Goal: Information Seeking & Learning: Learn about a topic

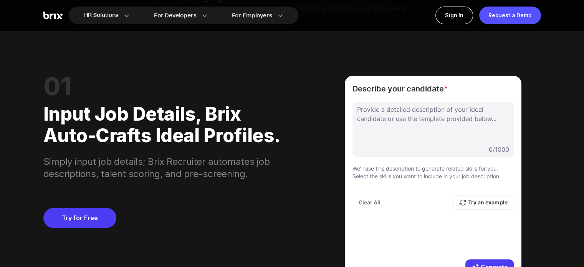
scroll to position [576, 0]
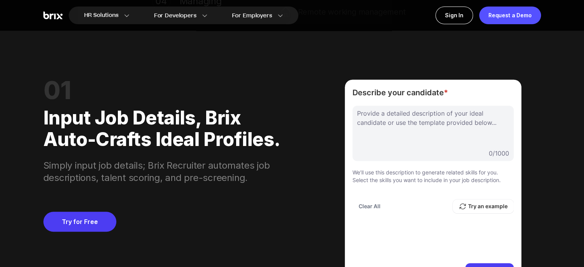
click at [329, 24] on div "HR Solutions HR Solutions Recruiter HR Assistant Global Talent Network Onboardi…" at bounding box center [292, 15] width 553 height 31
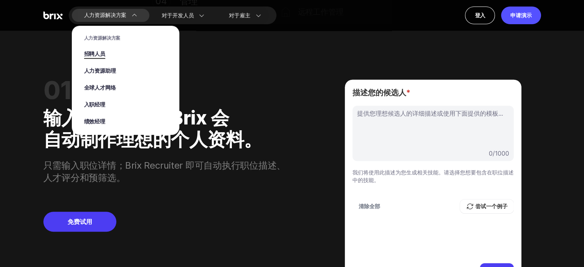
click at [93, 58] on font "招聘人员" at bounding box center [94, 54] width 21 height 8
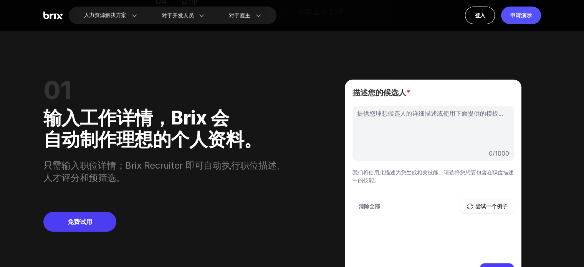
click at [254, 85] on div "01" at bounding box center [165, 91] width 244 height 22
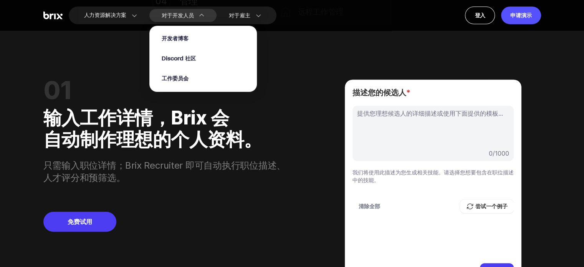
click at [179, 17] on font "对于开发人员" at bounding box center [178, 16] width 32 height 8
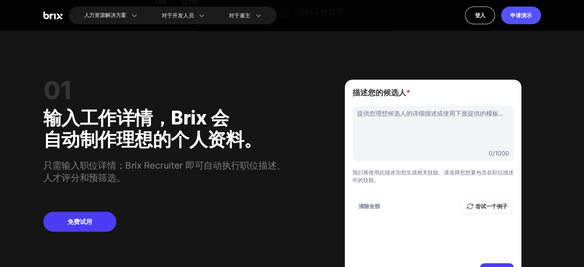
click at [300, 55] on div "01 输入工作详情，Brix 会 自动制作理想的个人资料。 只需输入职位详情；Brix Recruiter 即可自动执行职位描述、人才评分和预筛选。 免费试用…" at bounding box center [292, 183] width 498 height 262
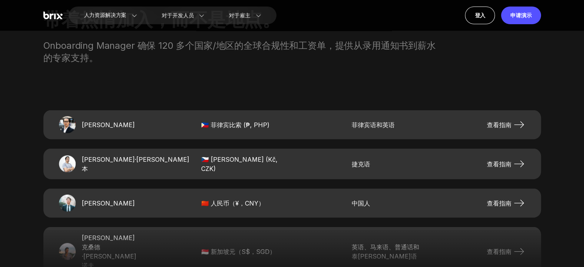
scroll to position [1537, 0]
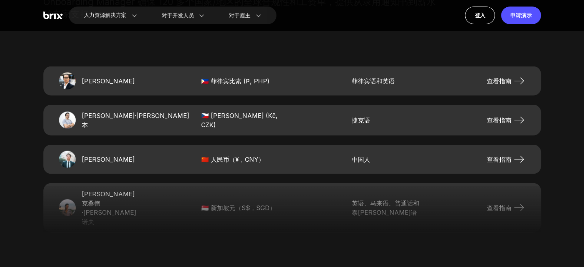
click at [503, 158] on font "查看指南" at bounding box center [499, 160] width 25 height 8
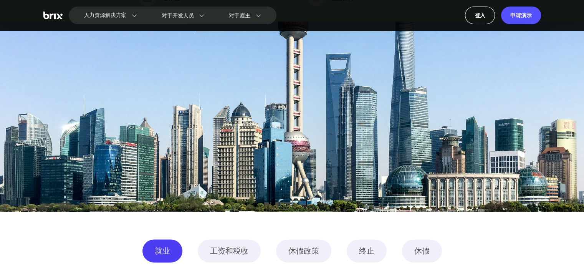
scroll to position [1076, 0]
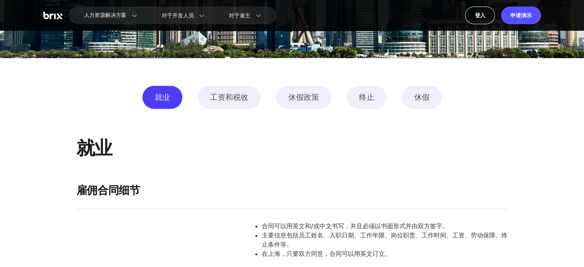
drag, startPoint x: 422, startPoint y: 85, endPoint x: 421, endPoint y: 96, distance: 11.6
click at [421, 101] on font "休假" at bounding box center [422, 97] width 15 height 9
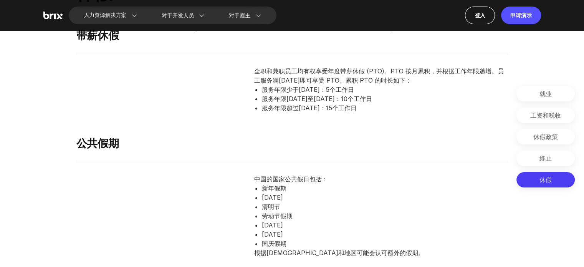
scroll to position [3108, 0]
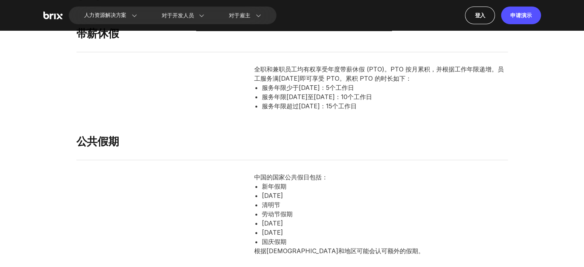
drag, startPoint x: 369, startPoint y: 117, endPoint x: 296, endPoint y: 147, distance: 79.3
click at [296, 147] on div "公共假期" at bounding box center [292, 147] width 432 height 25
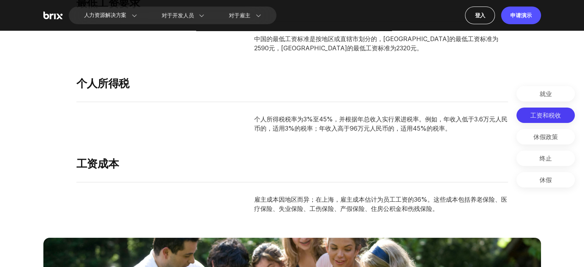
scroll to position [1801, 0]
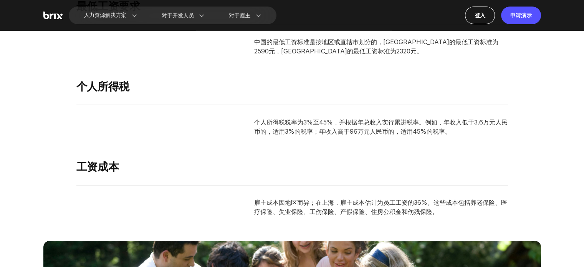
drag, startPoint x: 340, startPoint y: 138, endPoint x: 510, endPoint y: 146, distance: 170.0
click at [510, 146] on Taxes "工资和税收 最低工资要求 中国的最低工资标准是按地区或直辖市划分的，上海市的最低工资标准为2590元，北京市的最低工资标准为2320元。 个人所得税 个人所得…" at bounding box center [292, 147] width 584 height 390
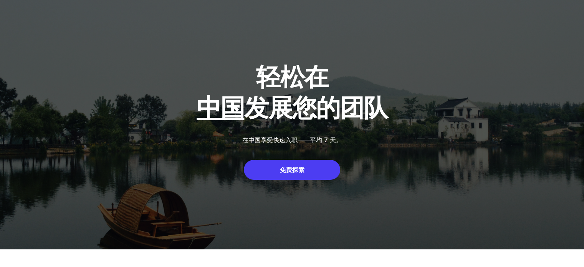
scroll to position [0, 0]
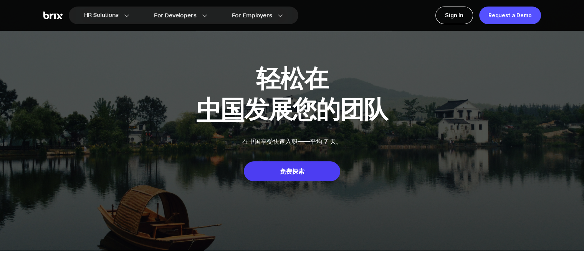
scroll to position [1537, 0]
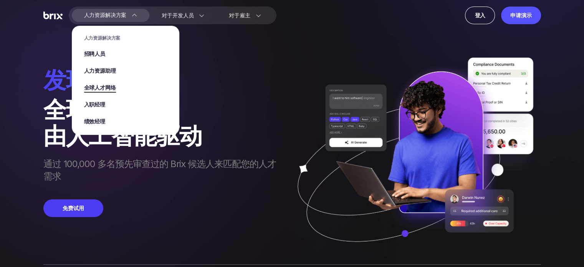
click at [98, 86] on font "全球人才网络" at bounding box center [100, 88] width 32 height 8
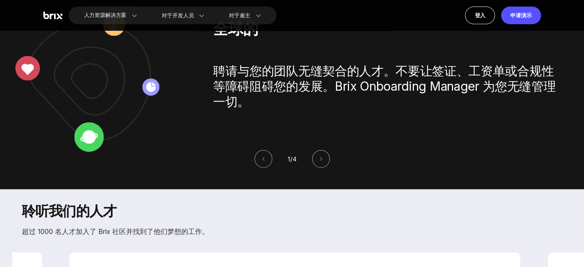
scroll to position [1614, 0]
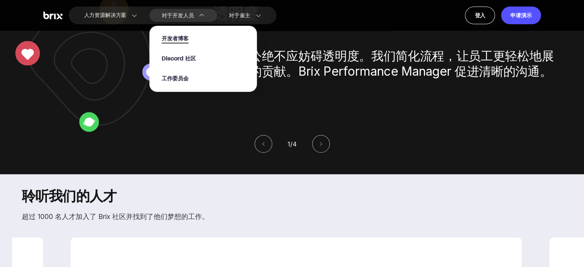
click at [183, 37] on font "开发者博客" at bounding box center [175, 39] width 27 height 8
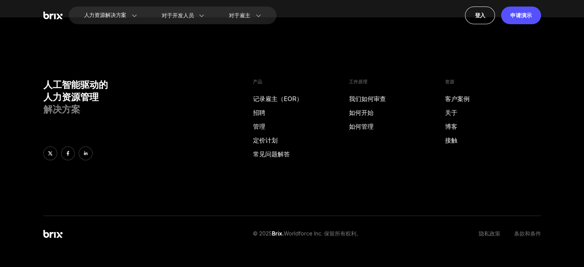
scroll to position [447, 0]
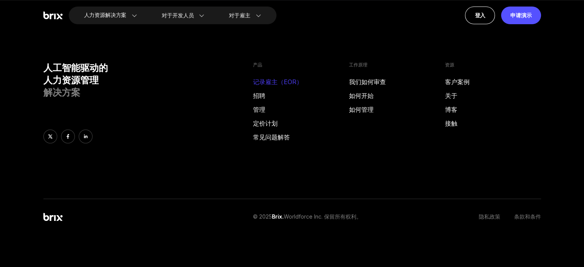
click at [263, 82] on font "记录雇主（EOR）" at bounding box center [278, 82] width 50 height 8
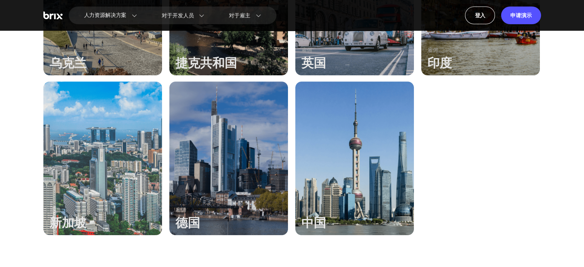
scroll to position [576, 0]
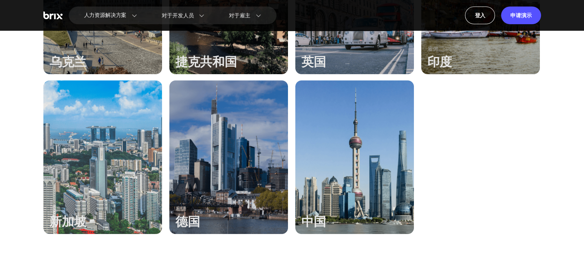
click at [375, 143] on div at bounding box center [355, 157] width 119 height 154
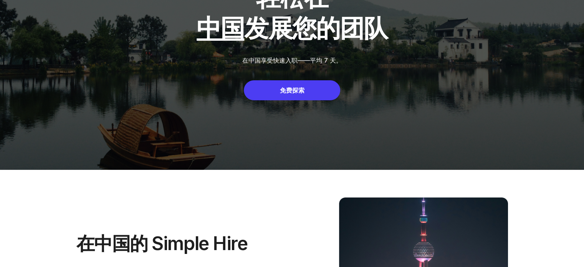
scroll to position [154, 0]
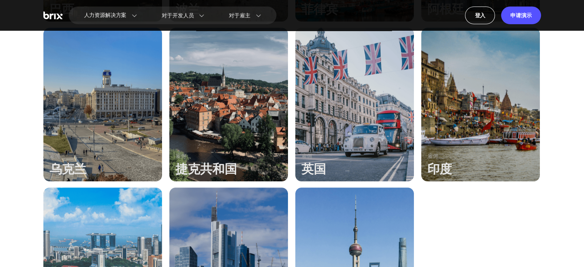
scroll to position [461, 0]
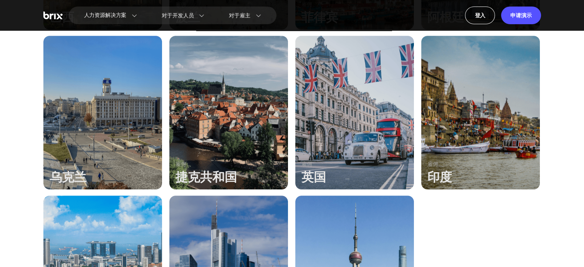
click at [499, 140] on div at bounding box center [481, 113] width 119 height 154
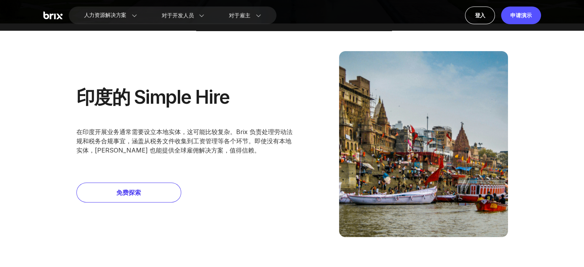
scroll to position [231, 0]
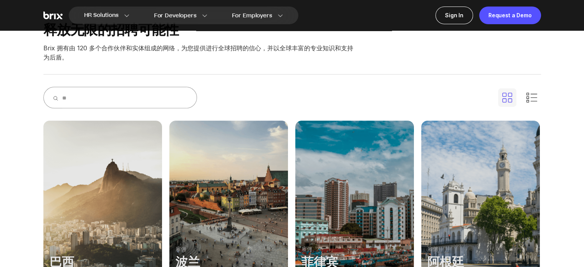
scroll to position [231, 0]
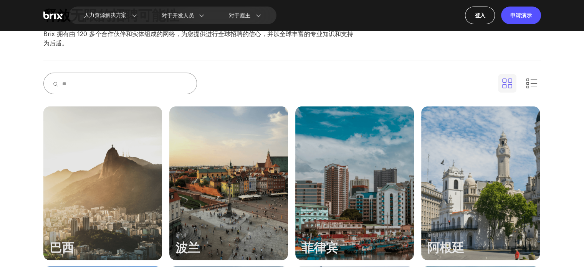
click at [400, 185] on div at bounding box center [355, 183] width 119 height 154
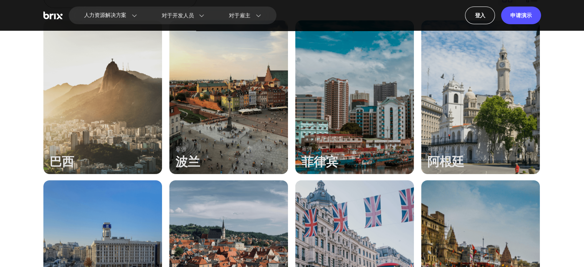
scroll to position [346, 0]
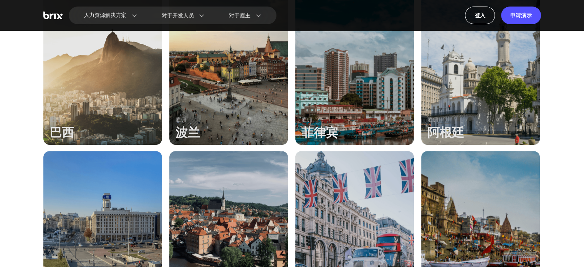
click at [198, 63] on div at bounding box center [228, 68] width 119 height 154
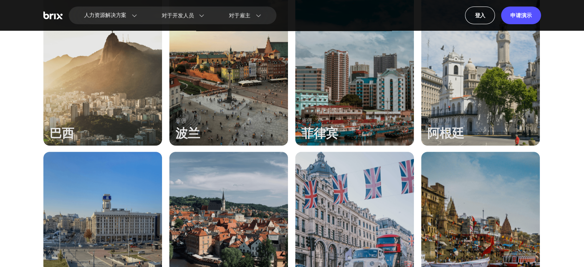
scroll to position [346, 0]
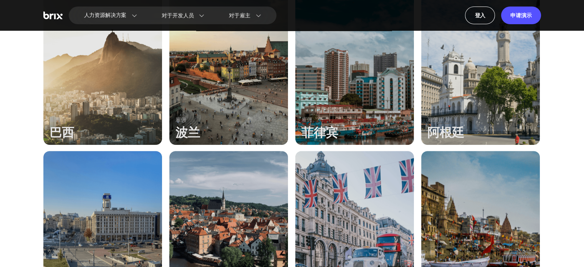
click at [56, 45] on div at bounding box center [102, 68] width 119 height 154
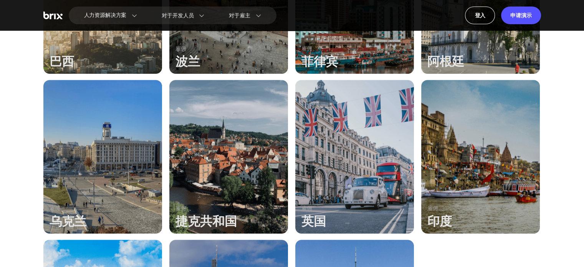
scroll to position [423, 0]
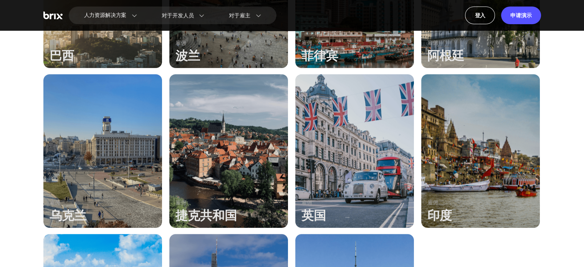
click at [93, 138] on div at bounding box center [102, 151] width 119 height 154
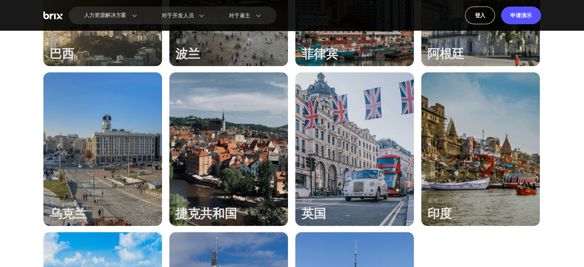
scroll to position [461, 0]
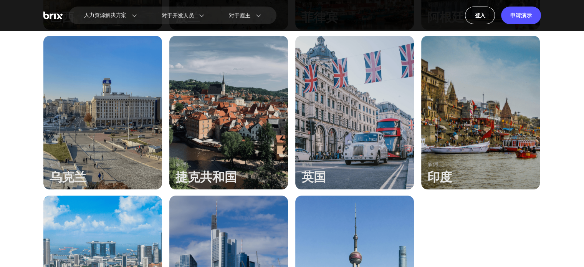
click at [248, 115] on div at bounding box center [228, 113] width 119 height 154
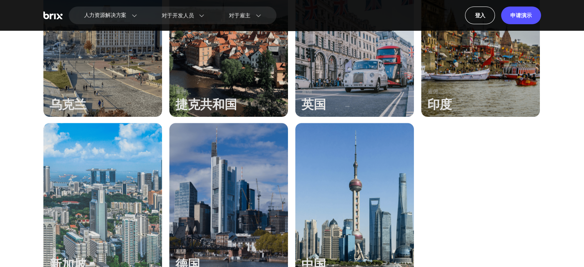
scroll to position [538, 0]
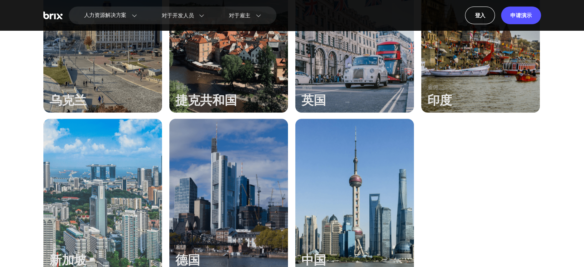
click at [359, 71] on div at bounding box center [355, 36] width 119 height 154
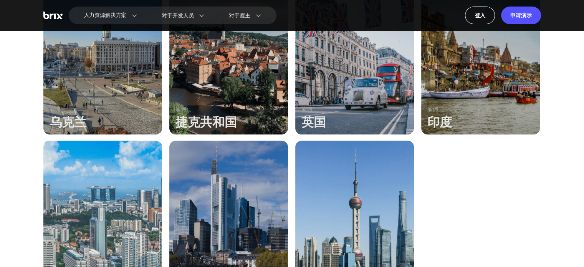
scroll to position [653, 0]
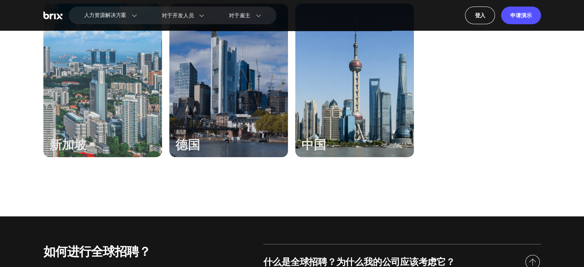
click at [108, 92] on div at bounding box center [102, 80] width 119 height 154
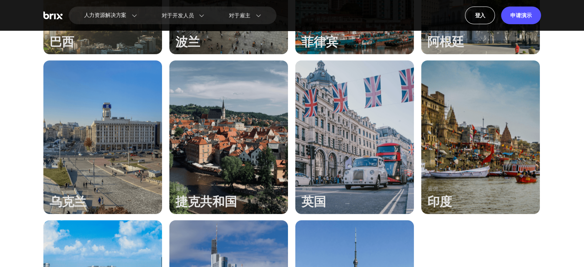
scroll to position [423, 0]
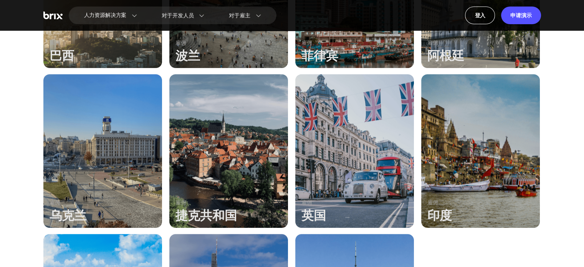
click at [487, 154] on div at bounding box center [481, 151] width 119 height 154
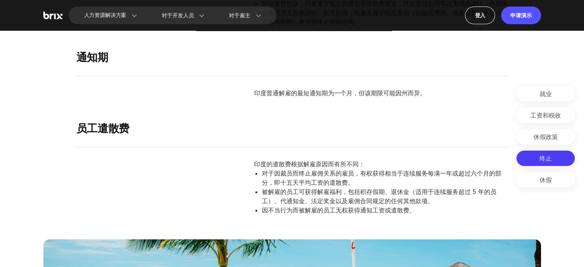
scroll to position [2767, 0]
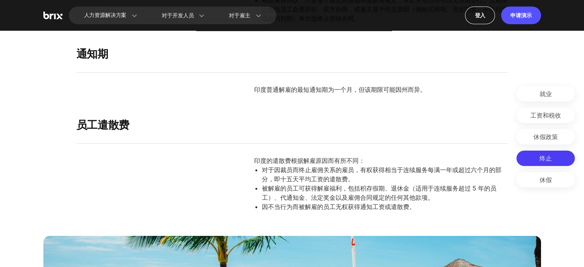
drag, startPoint x: 368, startPoint y: 106, endPoint x: 549, endPoint y: 103, distance: 181.0
click at [549, 103] on div "就业 工资和税收 休假政策 终止 休假" at bounding box center [546, 134] width 58 height 108
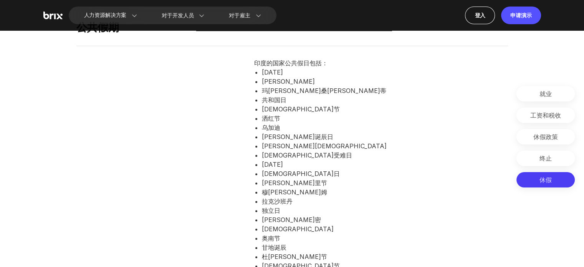
scroll to position [3228, 0]
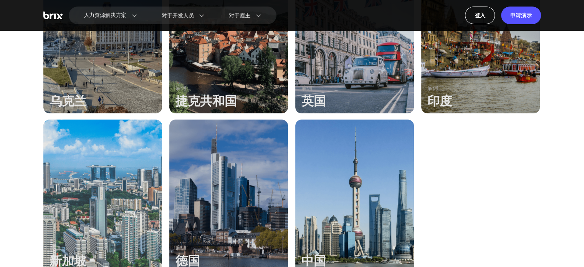
scroll to position [538, 0]
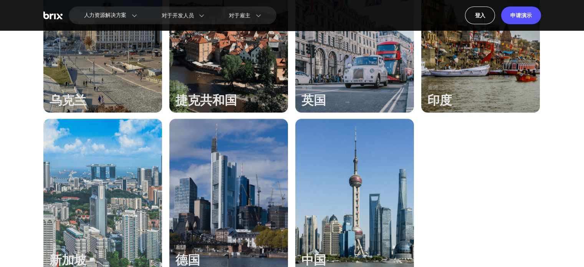
click at [355, 52] on div at bounding box center [355, 36] width 119 height 154
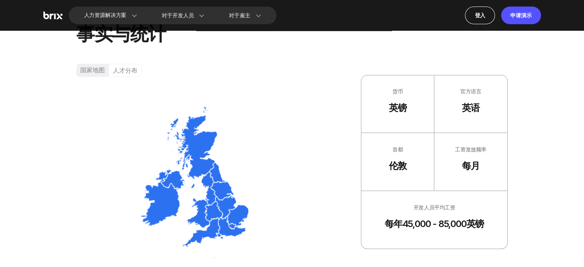
scroll to position [500, 0]
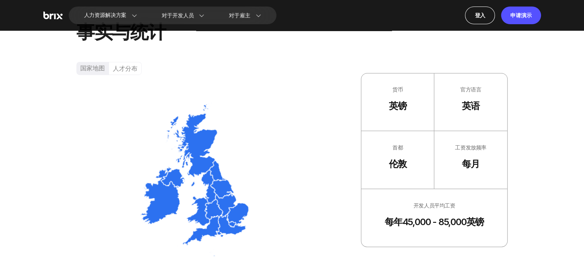
click at [126, 65] on font "人才分布" at bounding box center [125, 69] width 25 height 8
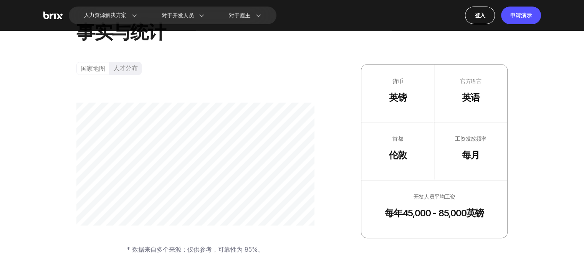
click at [116, 66] on font "人才分布" at bounding box center [125, 68] width 25 height 8
click at [96, 70] on font "国家地图" at bounding box center [93, 69] width 25 height 8
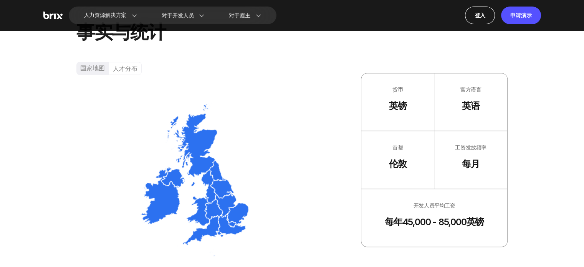
drag, startPoint x: 125, startPoint y: 70, endPoint x: 118, endPoint y: 69, distance: 7.0
click at [125, 69] on font "人才分布" at bounding box center [125, 69] width 25 height 8
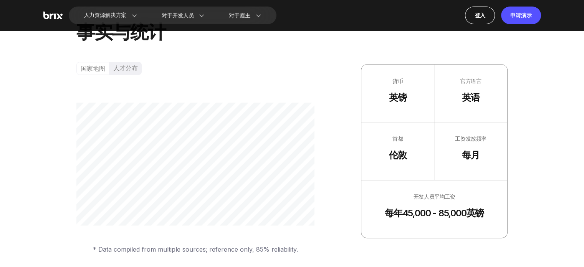
click at [91, 66] on font "国家地图" at bounding box center [93, 69] width 25 height 8
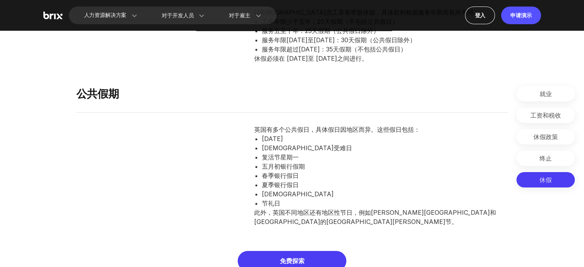
scroll to position [3420, 0]
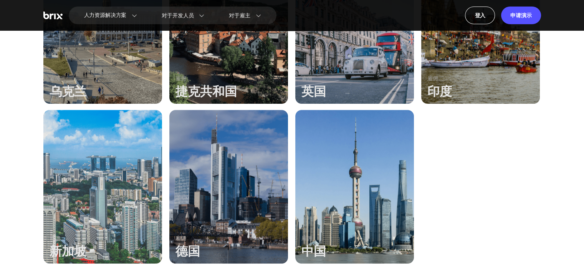
scroll to position [576, 0]
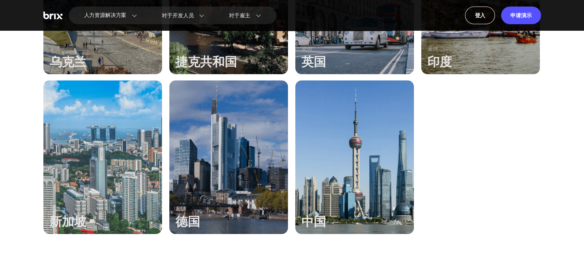
click at [99, 138] on div at bounding box center [102, 157] width 119 height 154
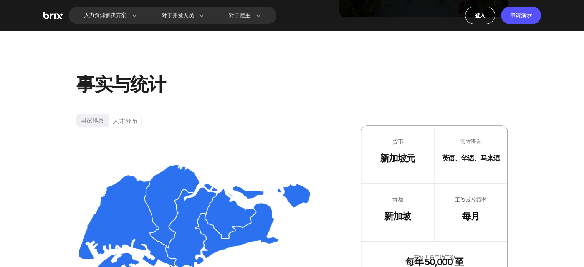
scroll to position [500, 0]
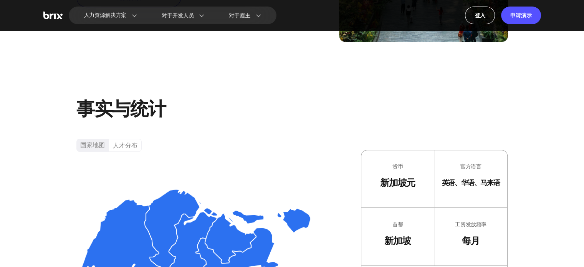
click at [115, 146] on font "人才分布" at bounding box center [125, 145] width 25 height 8
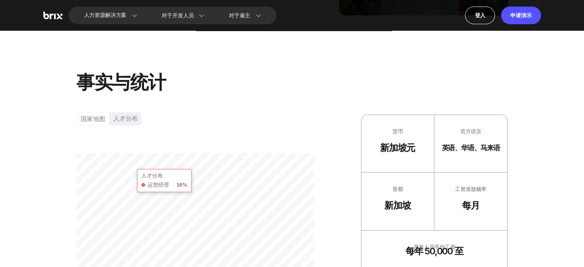
scroll to position [423, 0]
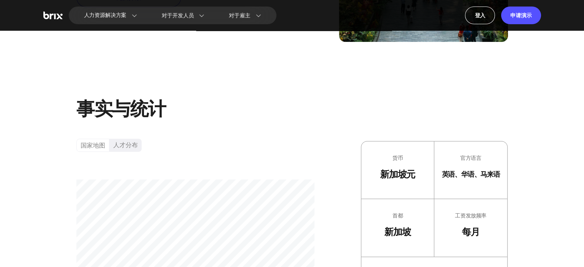
click at [100, 146] on font "国家地图" at bounding box center [93, 145] width 25 height 8
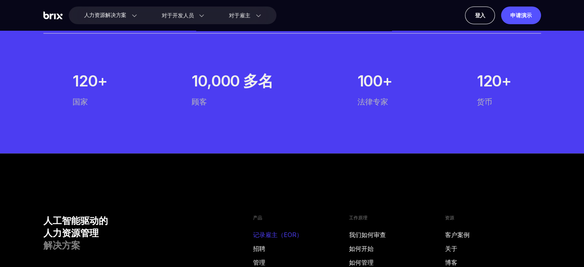
scroll to position [4067, 0]
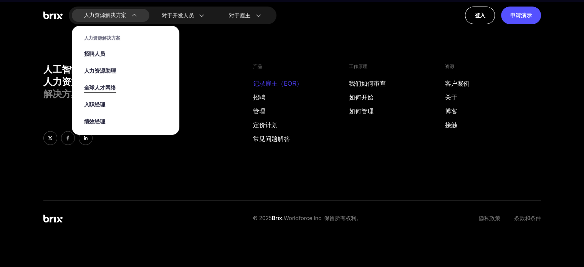
click at [108, 89] on font "全球人才网络" at bounding box center [100, 88] width 32 height 8
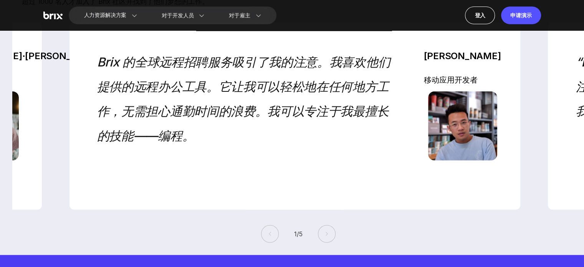
scroll to position [1806, 0]
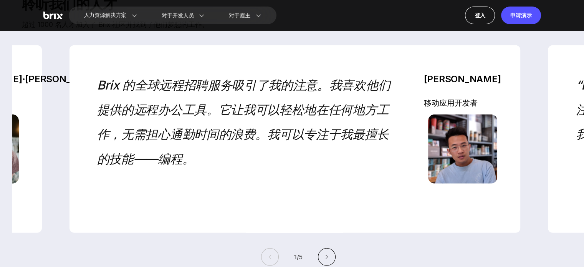
click at [336, 256] on button at bounding box center [327, 257] width 18 height 18
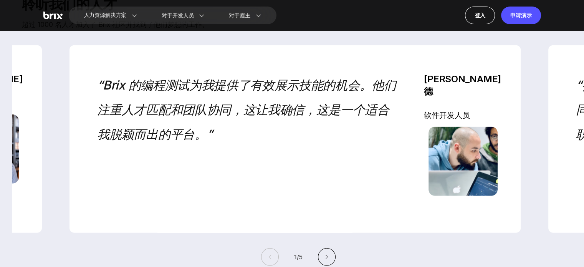
click at [336, 254] on button at bounding box center [327, 257] width 18 height 18
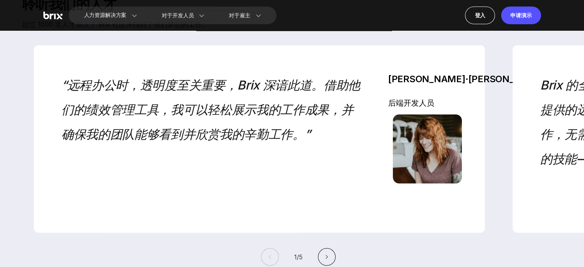
click at [336, 258] on button at bounding box center [327, 257] width 18 height 18
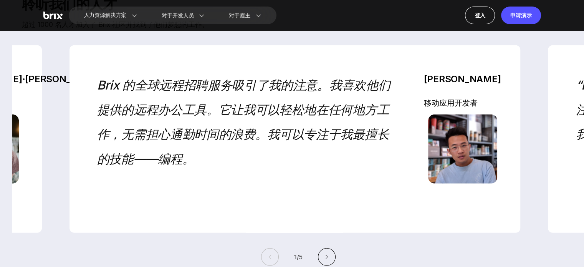
click at [336, 258] on button at bounding box center [327, 257] width 18 height 18
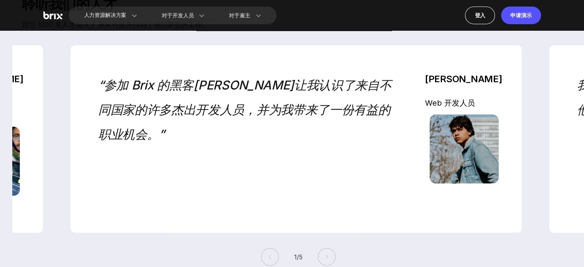
click at [394, 251] on div "1 / 5" at bounding box center [298, 257] width 572 height 18
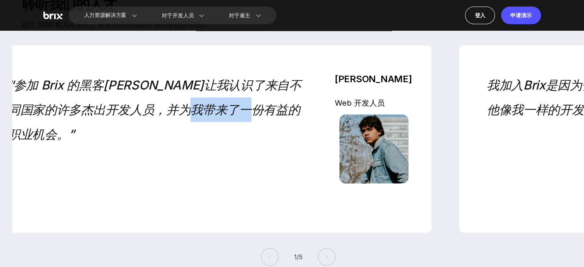
drag, startPoint x: 375, startPoint y: 193, endPoint x: 70, endPoint y: 162, distance: 306.2
click at [64, 176] on div "“参加 Brix 的黑客[PERSON_NAME]让我认识了来自不同国家的许多杰出开发人员，并为我带来了一份有益的职业机会。”" at bounding box center [159, 139] width 302 height 132
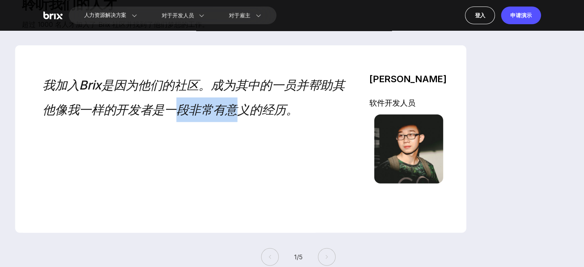
drag, startPoint x: 194, startPoint y: 139, endPoint x: 171, endPoint y: 141, distance: 22.8
click at [182, 139] on div "我加入Brix是因为他们的社区。成为其中的一员并帮助其他像我一样的开发者是一段非常有意义的经历。" at bounding box center [194, 139] width 302 height 132
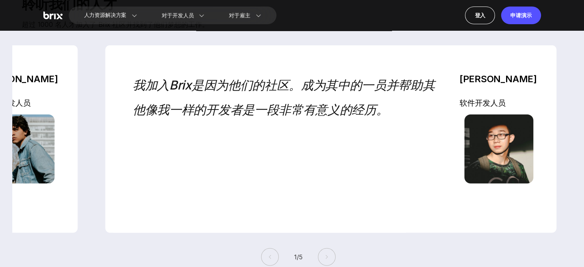
click at [267, 166] on div "我加入Brix是因为他们的社区。成为其中的一员并帮助其他像我一样的开发者是一段非常有意义的经历。" at bounding box center [284, 139] width 302 height 132
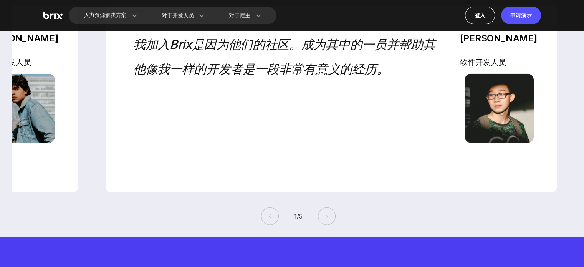
scroll to position [1844, 0]
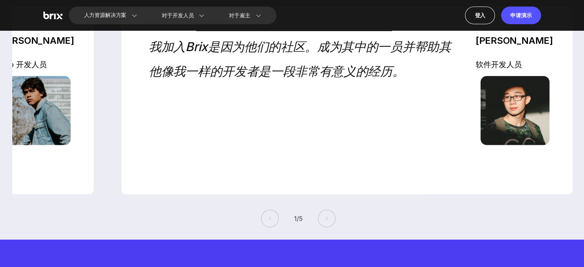
drag, startPoint x: 315, startPoint y: 57, endPoint x: 324, endPoint y: 75, distance: 19.6
click at [330, 79] on font "我加入Brix是因为他们的社区。成为其中的一员并帮助其他像我一样的开发者是一段非常有意义的经历。" at bounding box center [300, 59] width 302 height 40
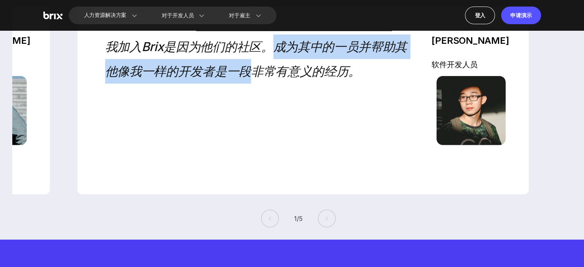
drag, startPoint x: 302, startPoint y: 70, endPoint x: 260, endPoint y: 141, distance: 81.9
click at [260, 141] on div "我加入Brix是因为他们的社区。成为其中的一员并帮助其他像我一样的开发者是一段非常有意义的经历。" at bounding box center [256, 101] width 302 height 132
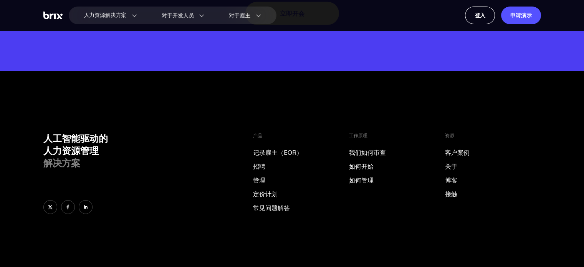
scroll to position [2382, 0]
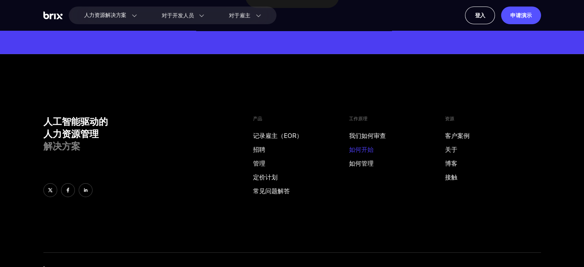
click at [365, 146] on font "如何开始" at bounding box center [361, 150] width 25 height 8
